Goal: Information Seeking & Learning: Learn about a topic

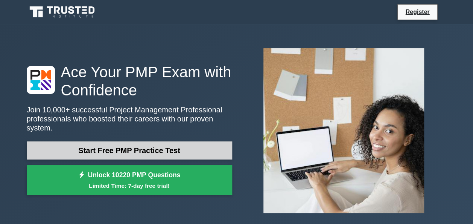
click at [152, 149] on link "Start Free PMP Practice Test" at bounding box center [129, 150] width 205 height 18
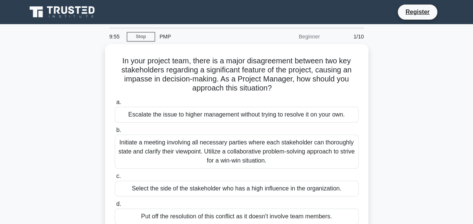
scroll to position [183, 0]
